Goal: Navigation & Orientation: Find specific page/section

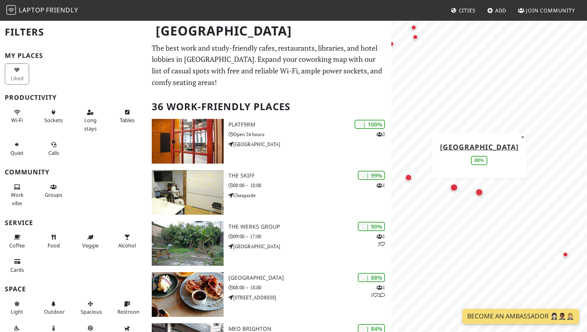
click at [479, 191] on div "Map marker" at bounding box center [479, 192] width 8 height 8
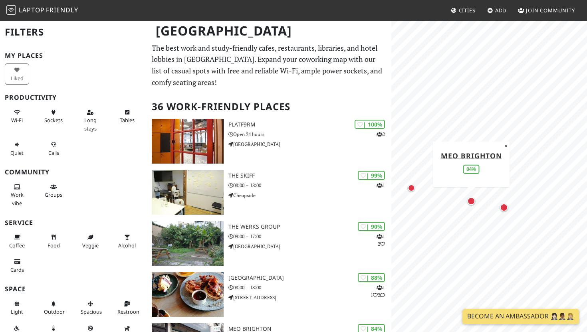
click at [471, 198] on div "Map marker" at bounding box center [471, 201] width 8 height 8
